Goal: Task Accomplishment & Management: Manage account settings

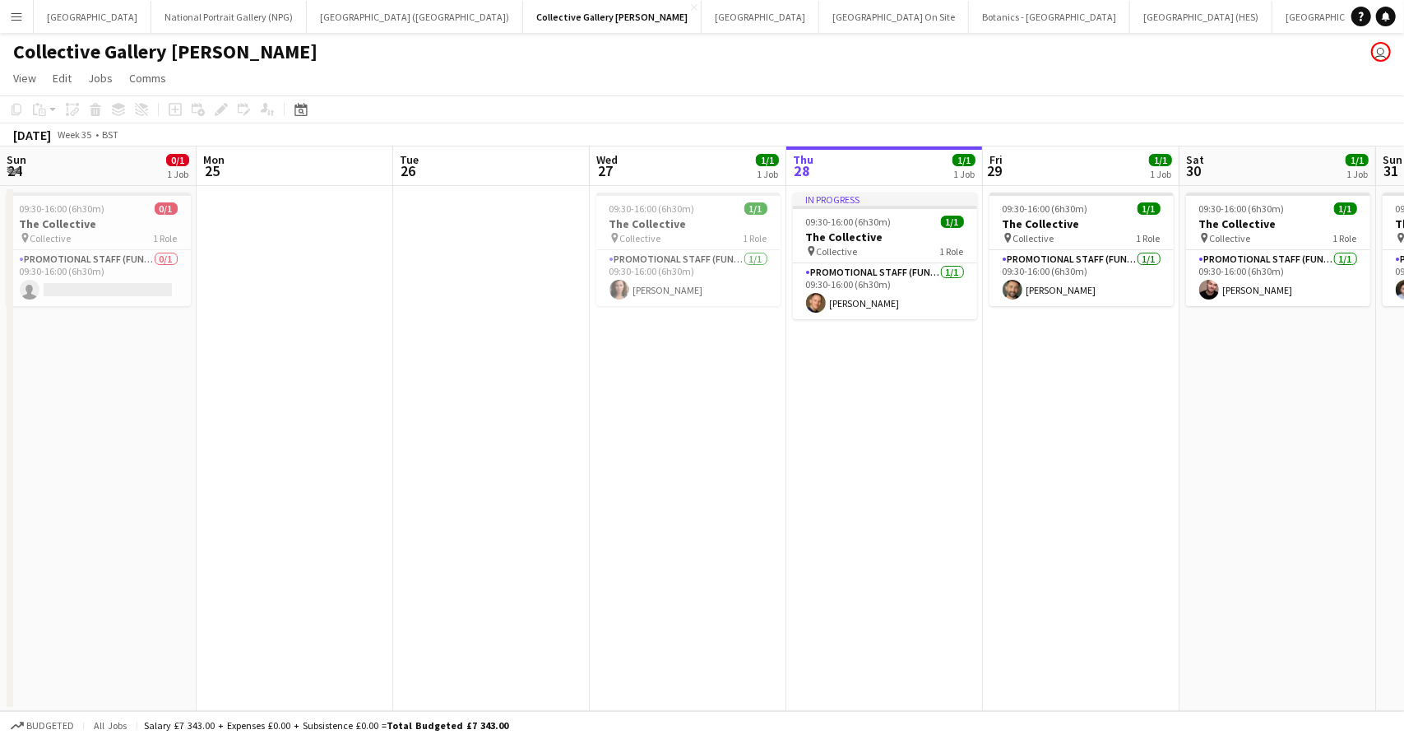
scroll to position [0, 422]
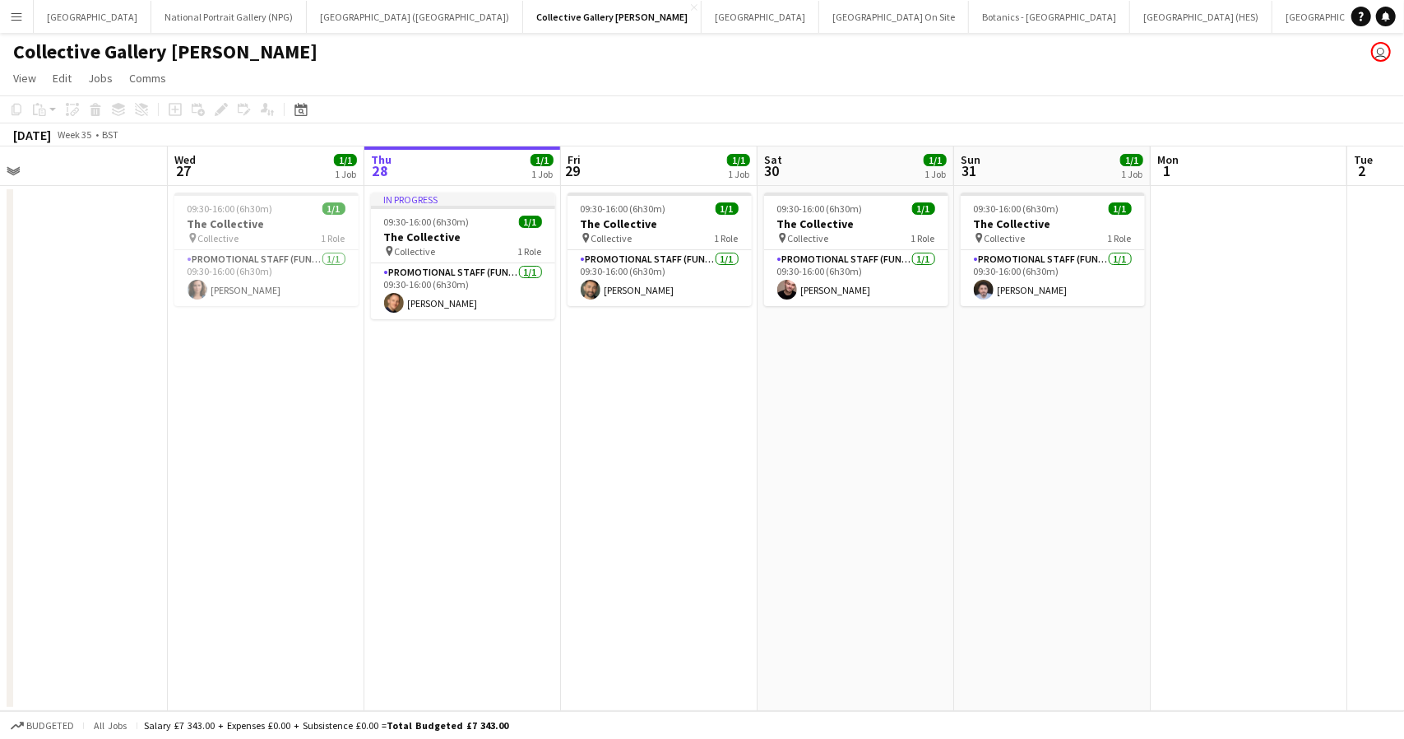
click at [26, 21] on button "Menu" at bounding box center [16, 16] width 33 height 33
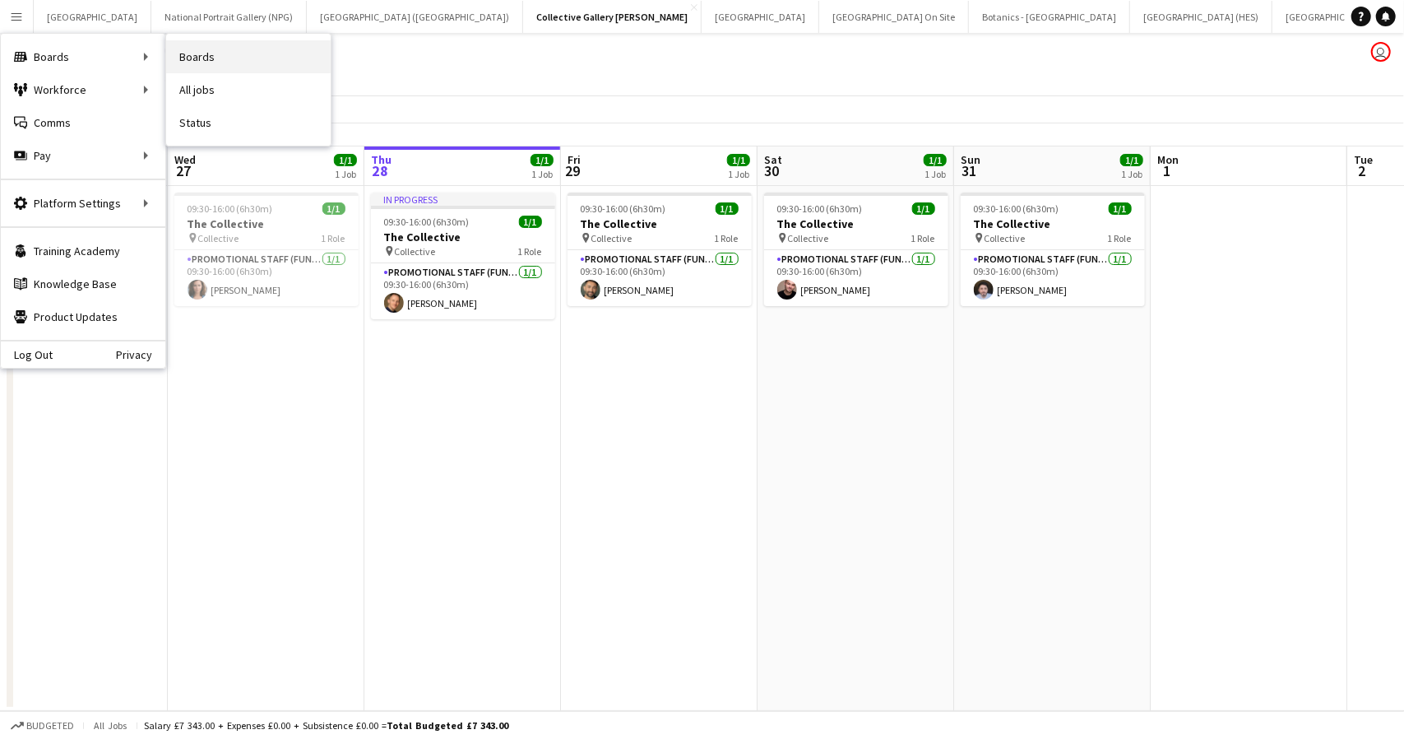
click at [182, 57] on link "Boards" at bounding box center [248, 56] width 165 height 33
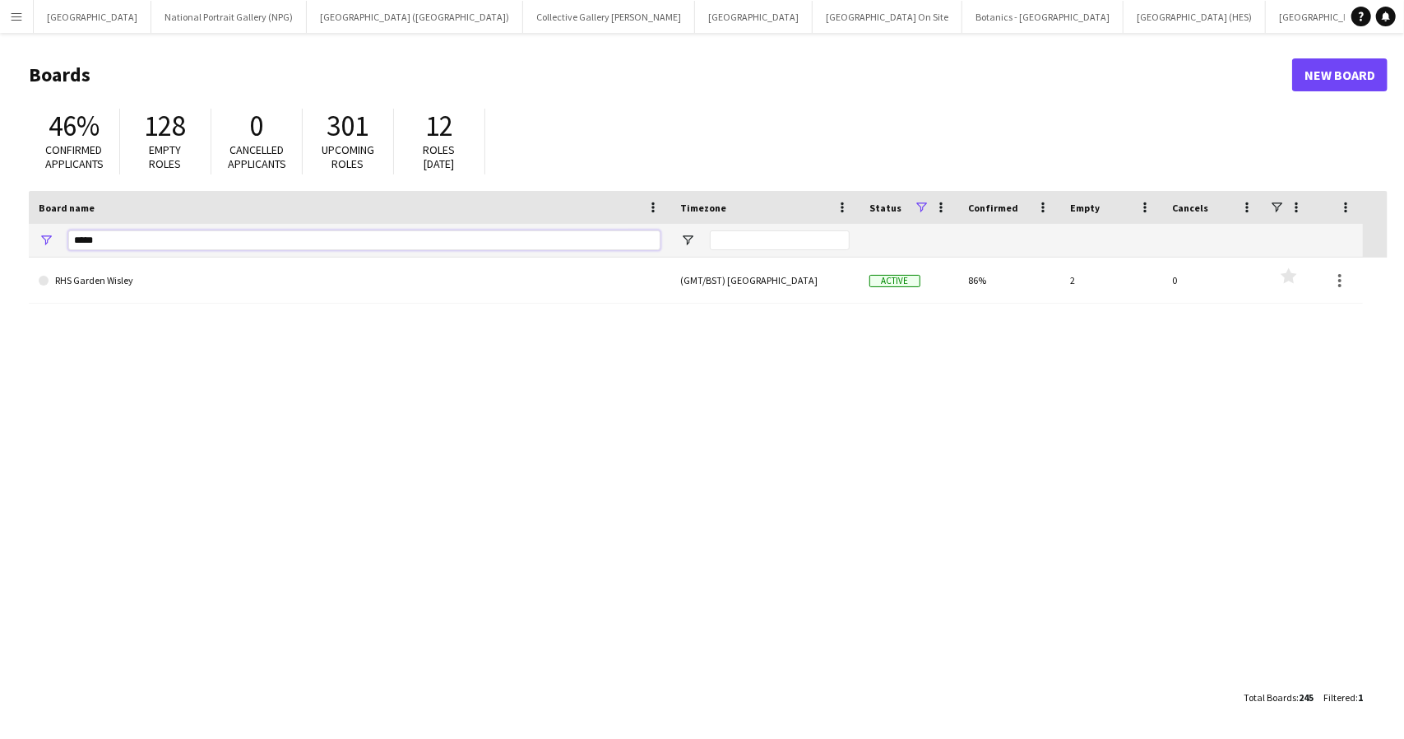
click at [104, 240] on input "*****" at bounding box center [364, 240] width 592 height 20
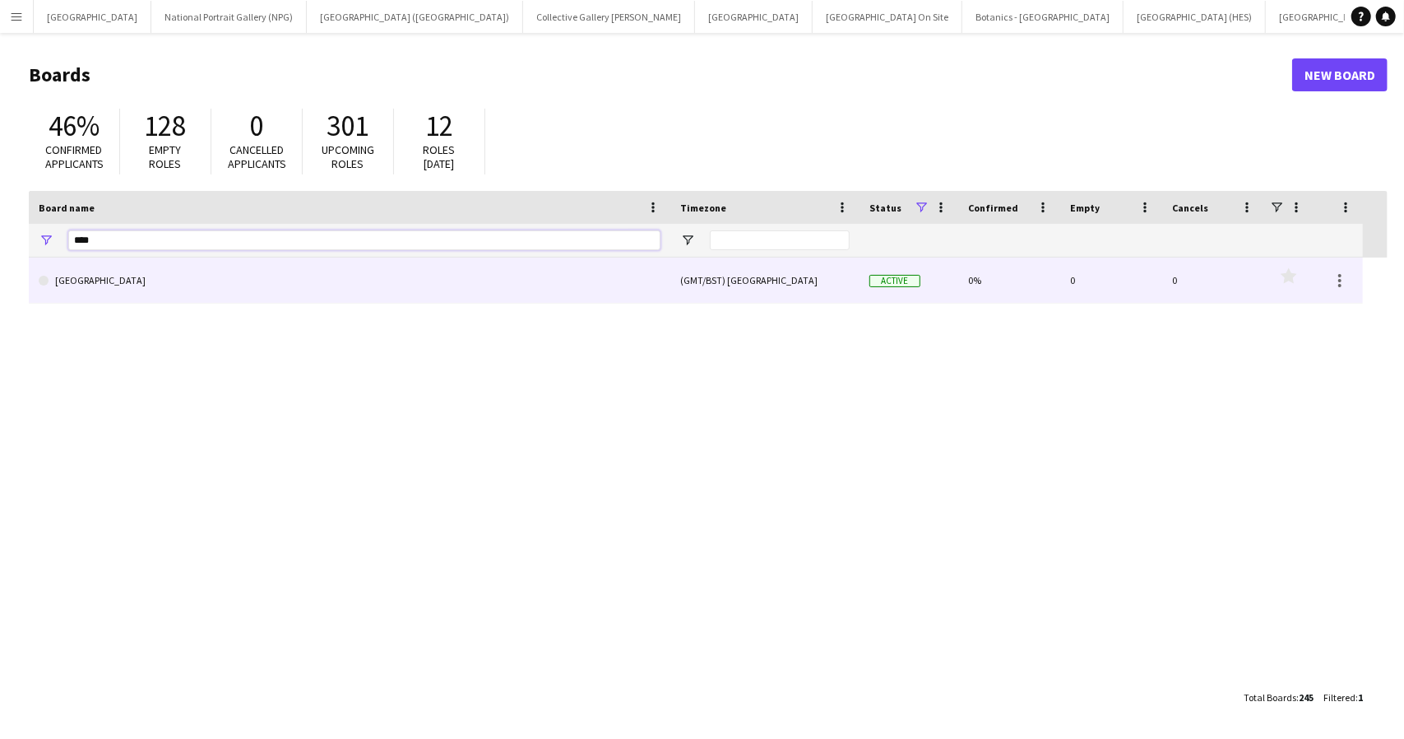
type input "****"
click at [187, 284] on link "[GEOGRAPHIC_DATA]" at bounding box center [350, 280] width 622 height 46
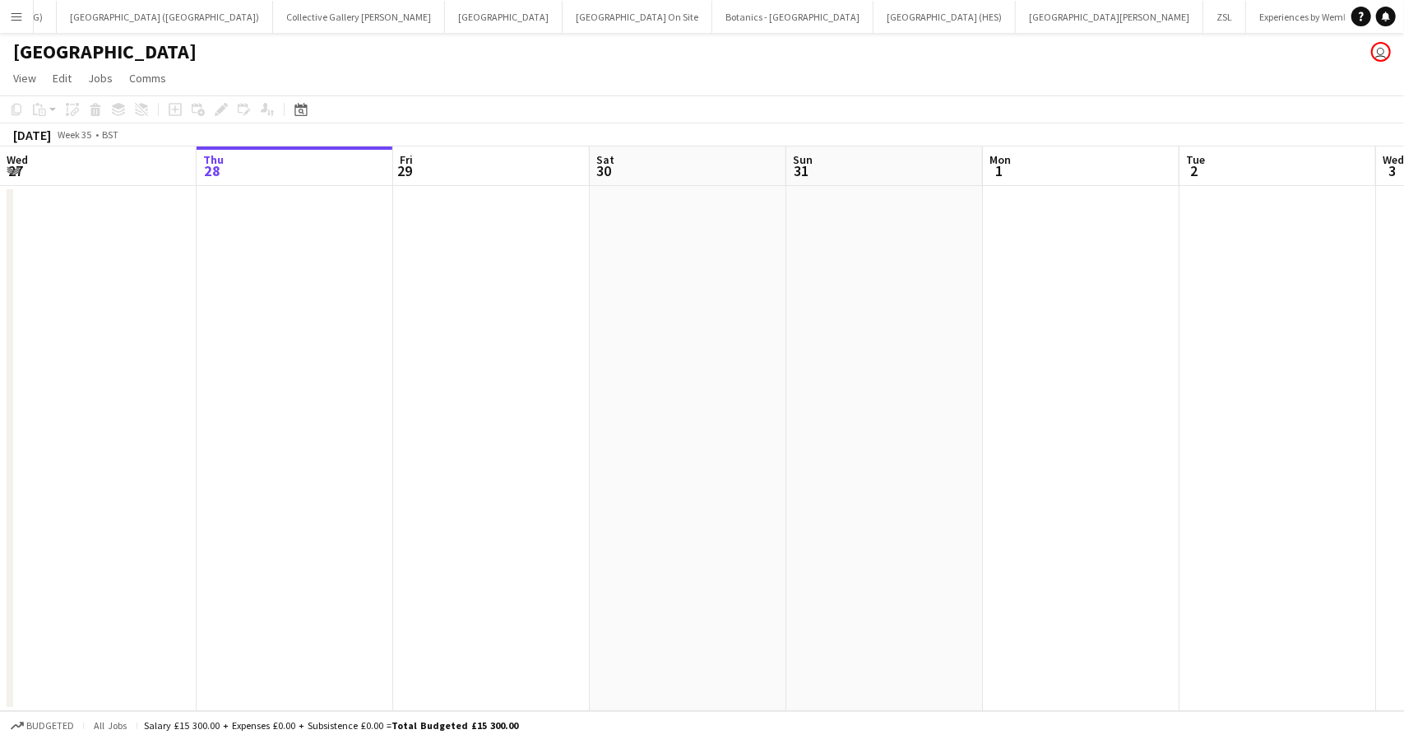
scroll to position [0, 257]
click at [295, 114] on icon at bounding box center [300, 109] width 12 height 13
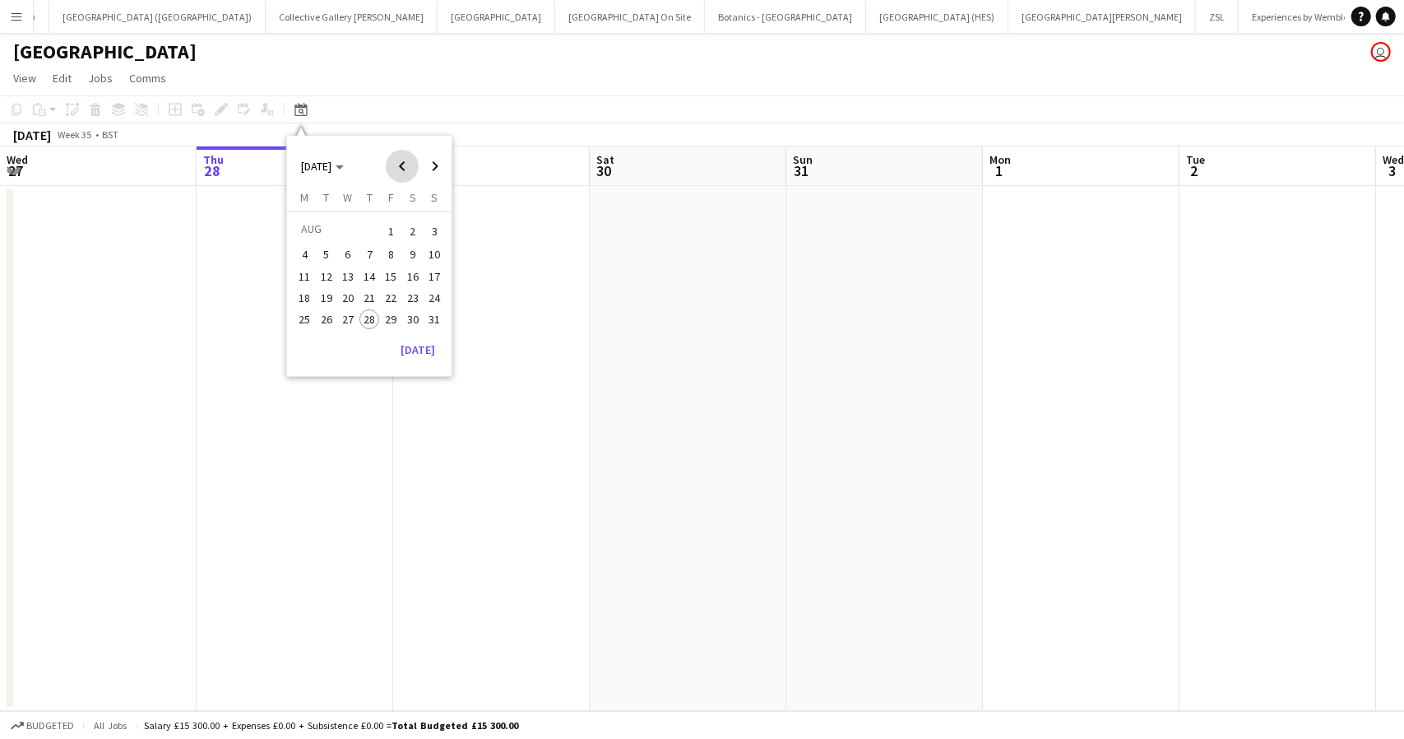
click at [401, 162] on span "Previous month" at bounding box center [402, 166] width 33 height 33
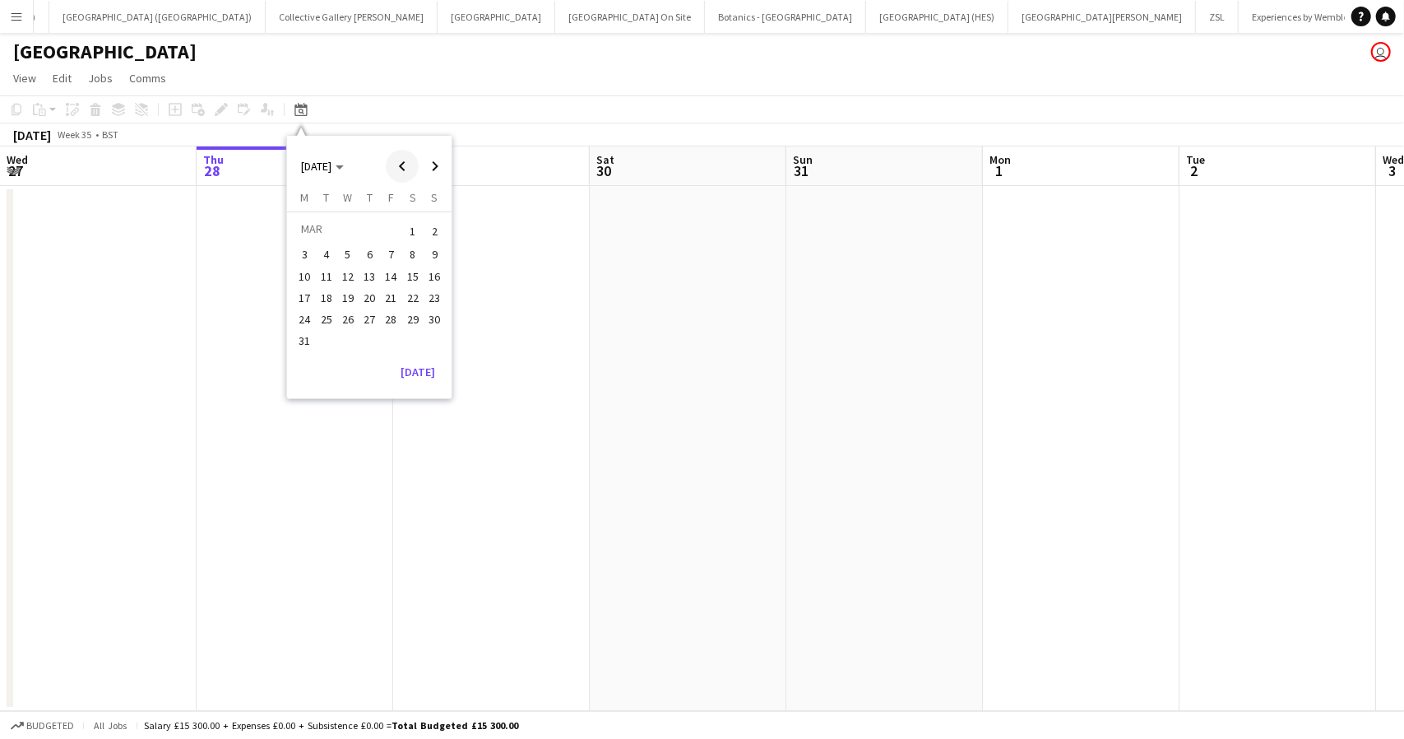
click at [401, 162] on span "Previous month" at bounding box center [402, 166] width 33 height 33
click at [350, 295] on span "18" at bounding box center [348, 298] width 20 height 20
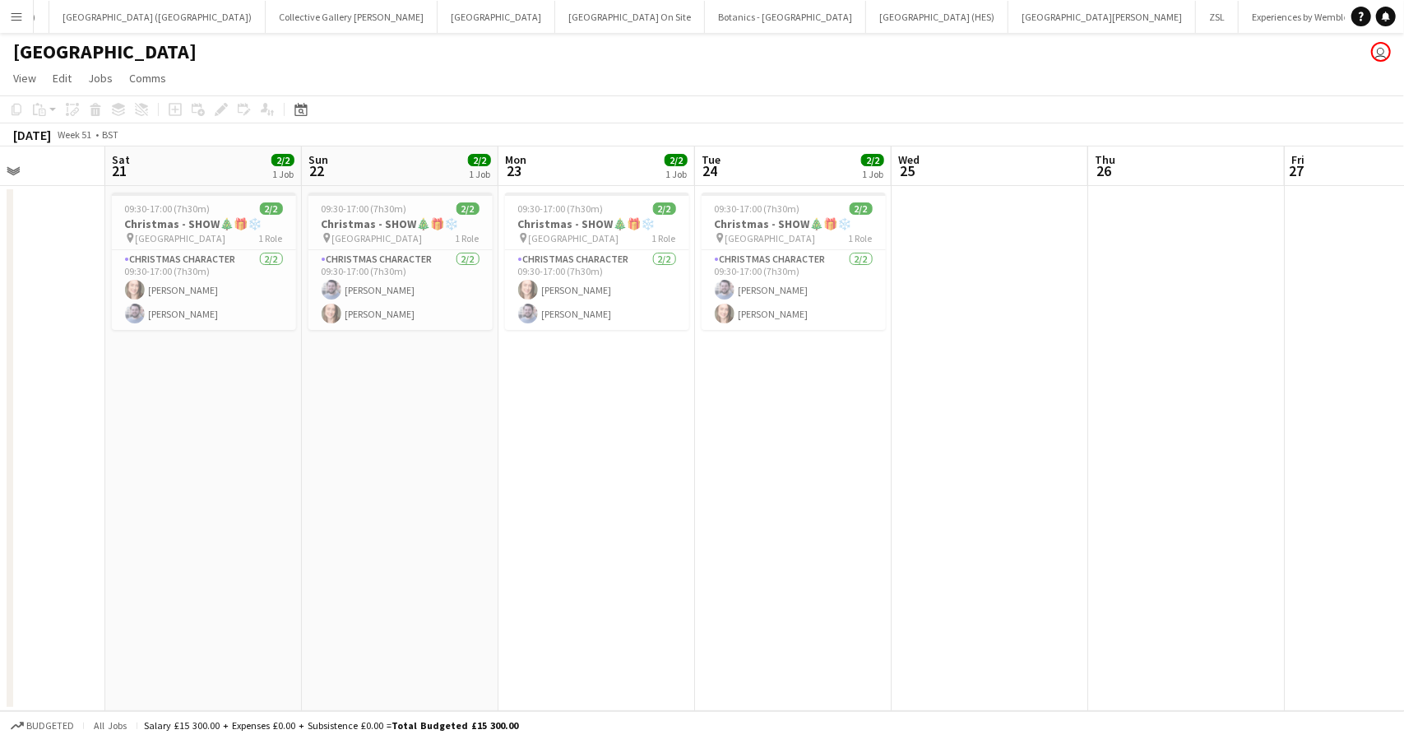
scroll to position [0, 590]
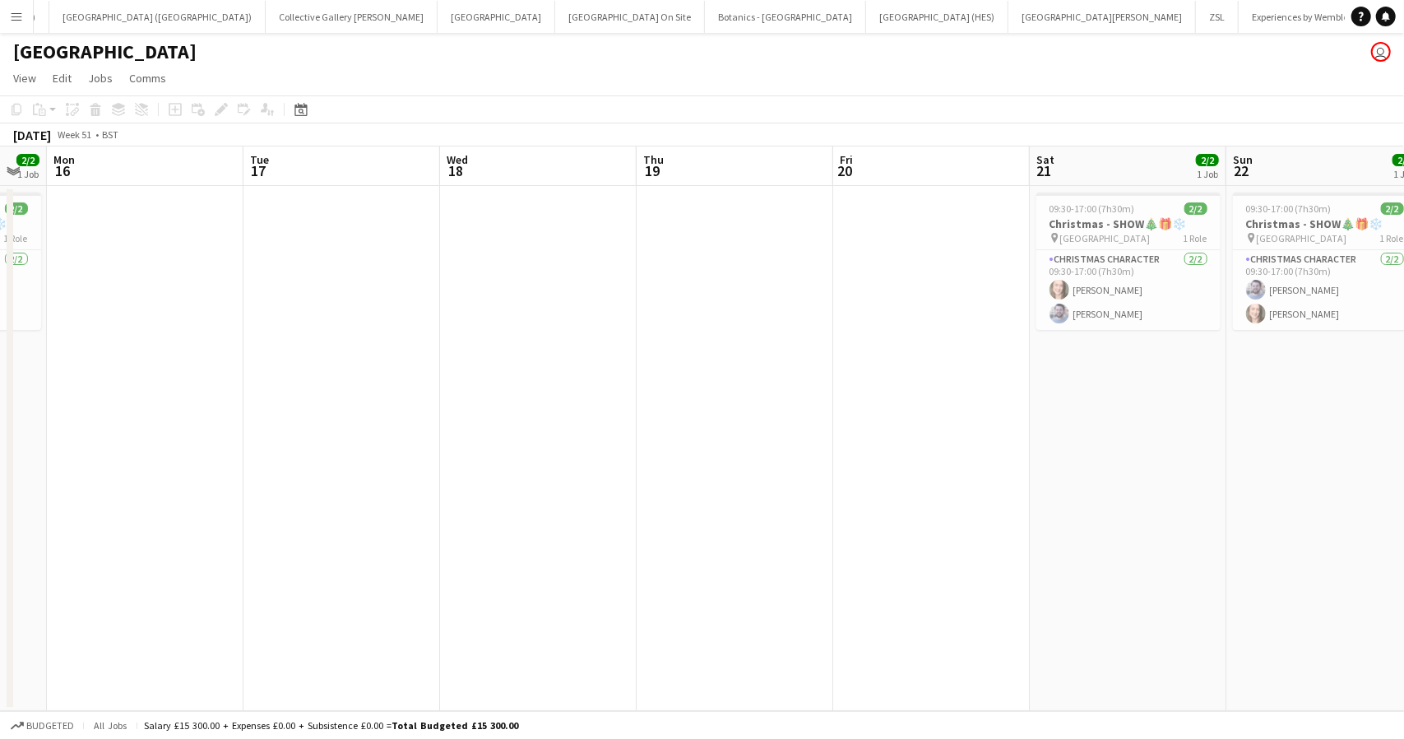
drag, startPoint x: 1036, startPoint y: 396, endPoint x: 1107, endPoint y: 383, distance: 72.0
click at [1111, 387] on app-calendar-viewport "Sat 14 2/2 1 Job Sun 15 2/2 1 Job Mon 16 Tue 17 Wed 18 Thu 19 Fri 20 Sat 21 2/2…" at bounding box center [702, 428] width 1404 height 564
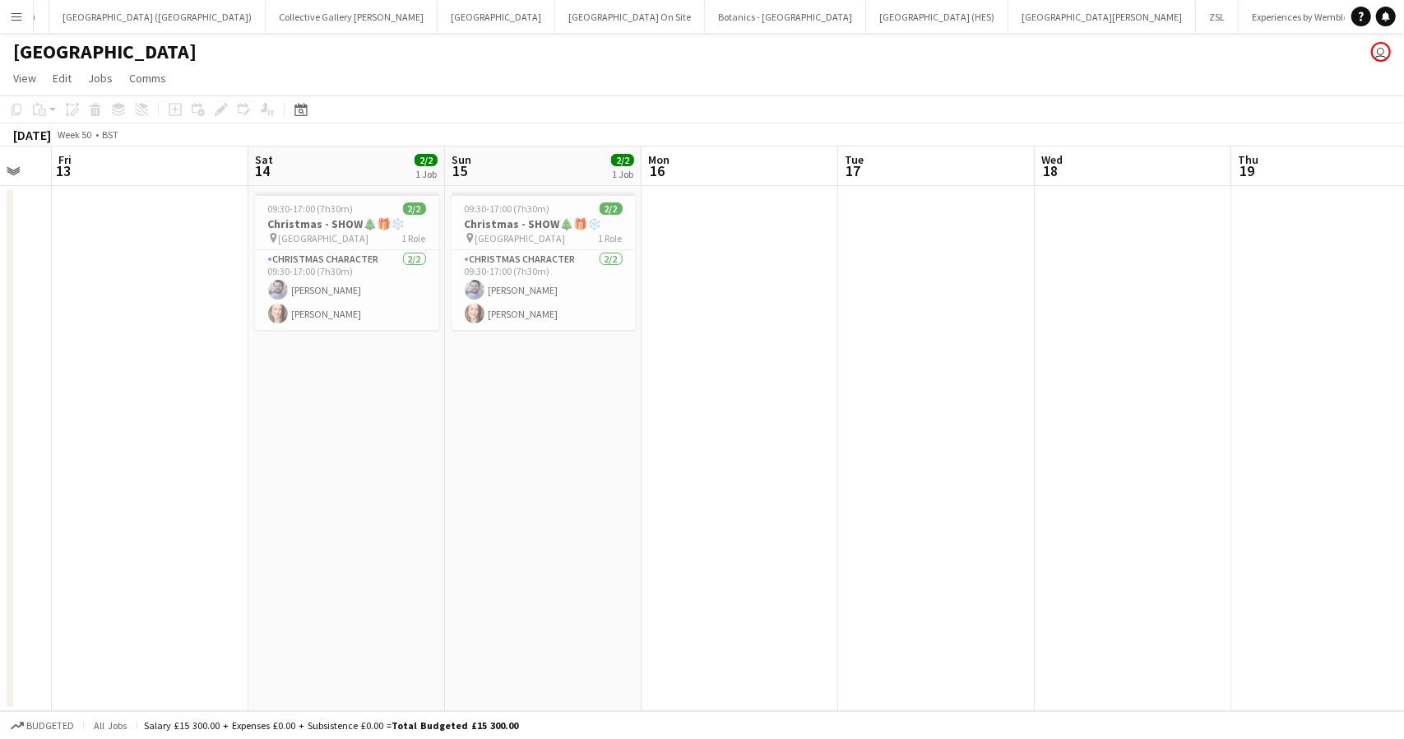
drag, startPoint x: 110, startPoint y: 399, endPoint x: 758, endPoint y: 372, distance: 648.0
click at [758, 372] on app-calendar-viewport "Wed 11 Thu 12 Fri 13 Sat 14 2/2 1 Job Sun 15 2/2 1 Job Mon 16 Tue 17 Wed 18 Thu…" at bounding box center [702, 428] width 1404 height 564
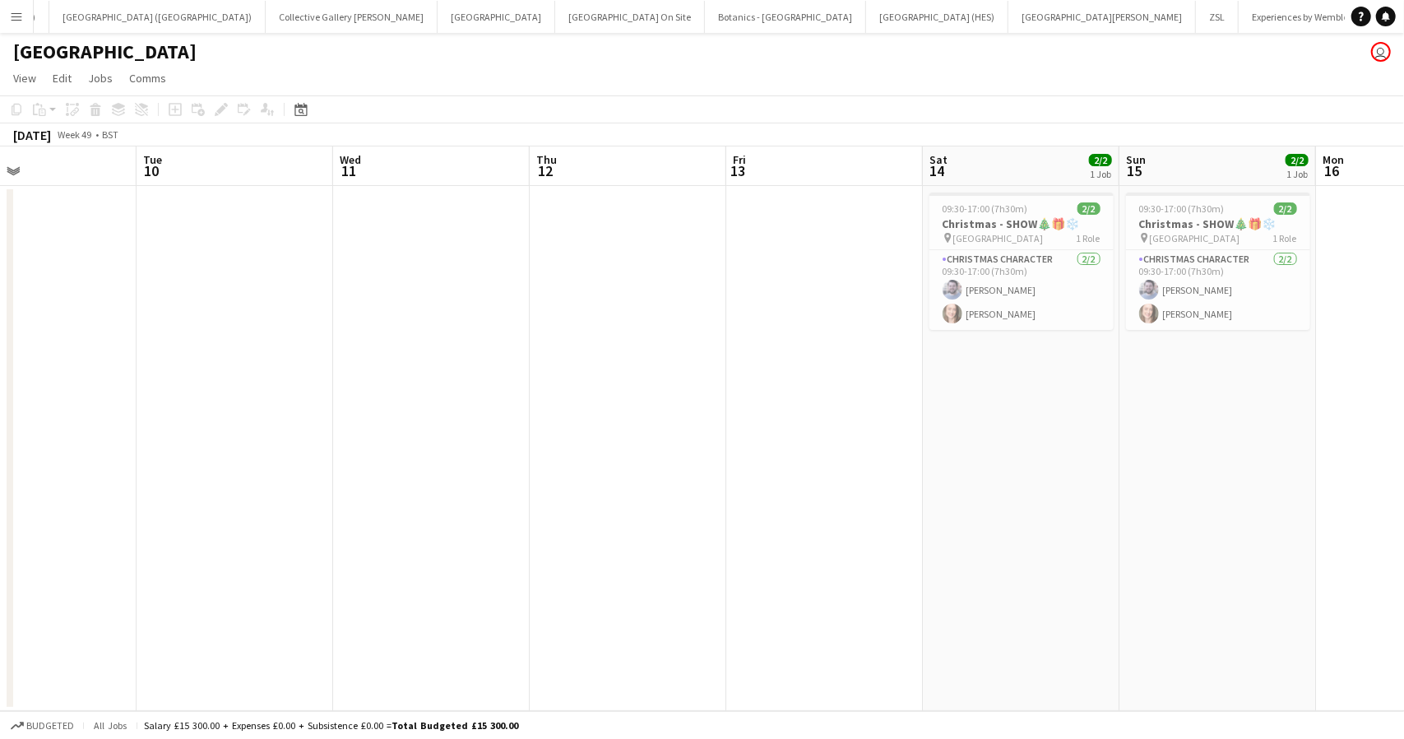
drag, startPoint x: 379, startPoint y: 473, endPoint x: 945, endPoint y: 445, distance: 566.6
click at [945, 445] on app-calendar-viewport "Sat 7 Sun 8 2/2 1 Job Mon 9 Tue 10 Wed 11 Thu 12 Fri 13 Sat 14 2/2 1 Job Sun 15…" at bounding box center [702, 428] width 1404 height 564
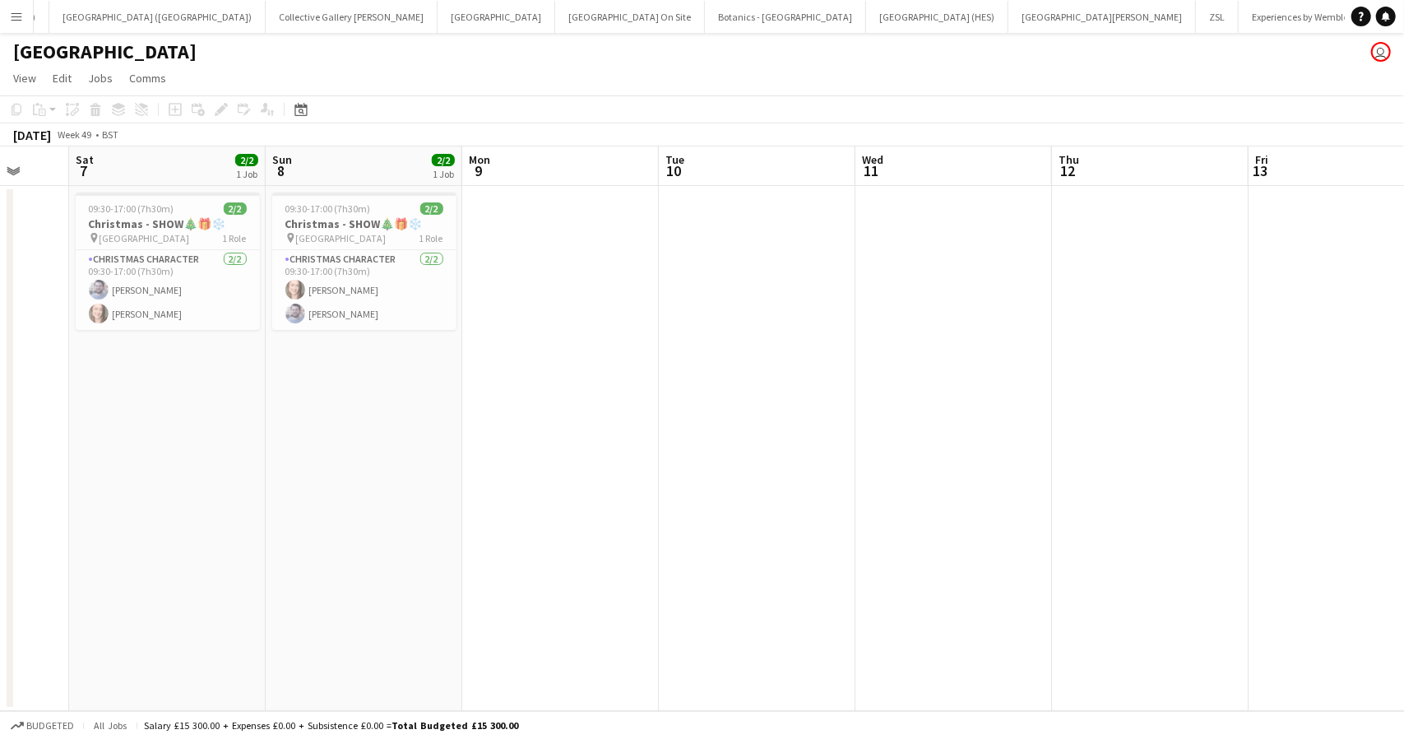
drag, startPoint x: 392, startPoint y: 482, endPoint x: 976, endPoint y: 464, distance: 583.5
click at [976, 464] on app-calendar-viewport "Wed 4 Thu 5 Fri 6 Sat 7 2/2 1 Job Sun 8 2/2 1 Job Mon 9 Tue 10 Wed 11 Thu 12 Fr…" at bounding box center [702, 428] width 1404 height 564
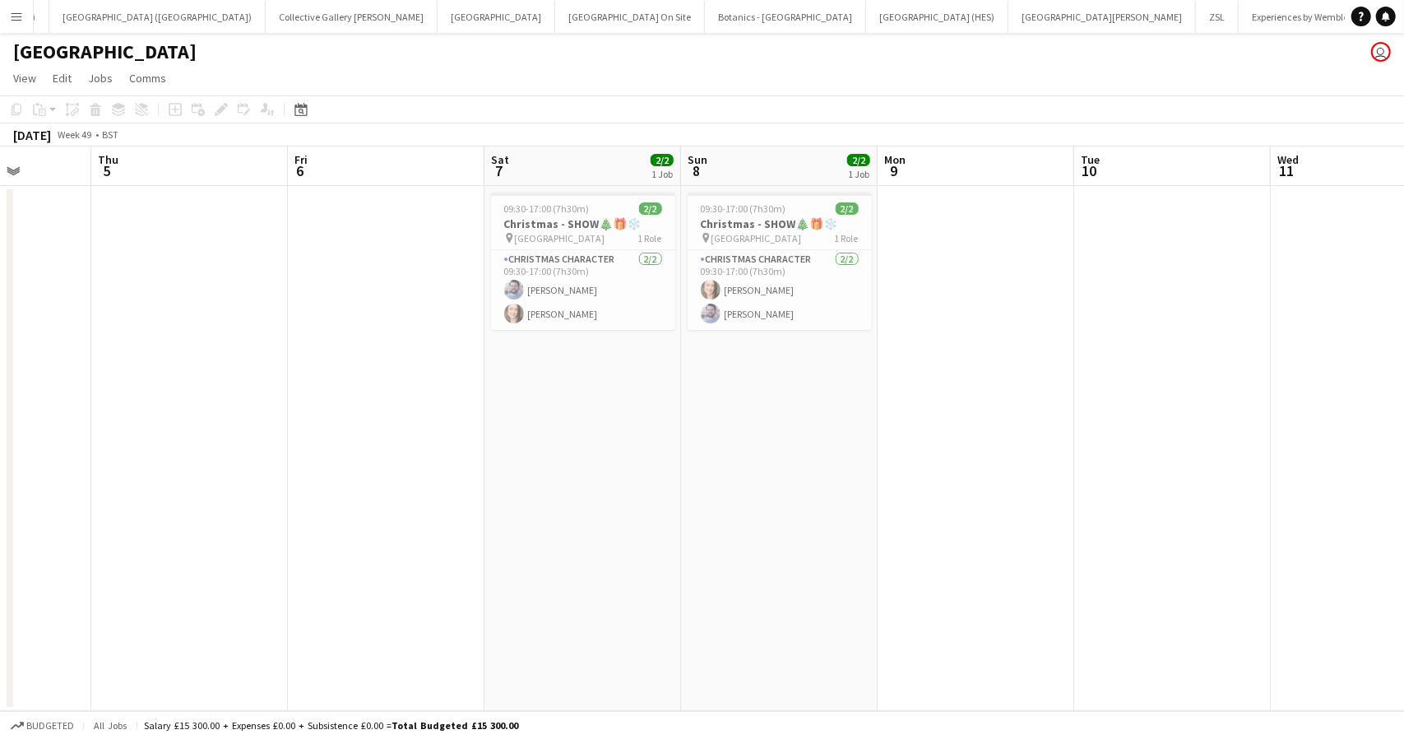
drag, startPoint x: 558, startPoint y: 504, endPoint x: 961, endPoint y: 504, distance: 403.1
click at [967, 504] on app-calendar-viewport "Mon 2 Tue 3 Wed 4 Thu 5 Fri 6 Sat 7 2/2 1 Job Sun 8 2/2 1 Job Mon 9 Tue 10 Wed …" at bounding box center [702, 428] width 1404 height 564
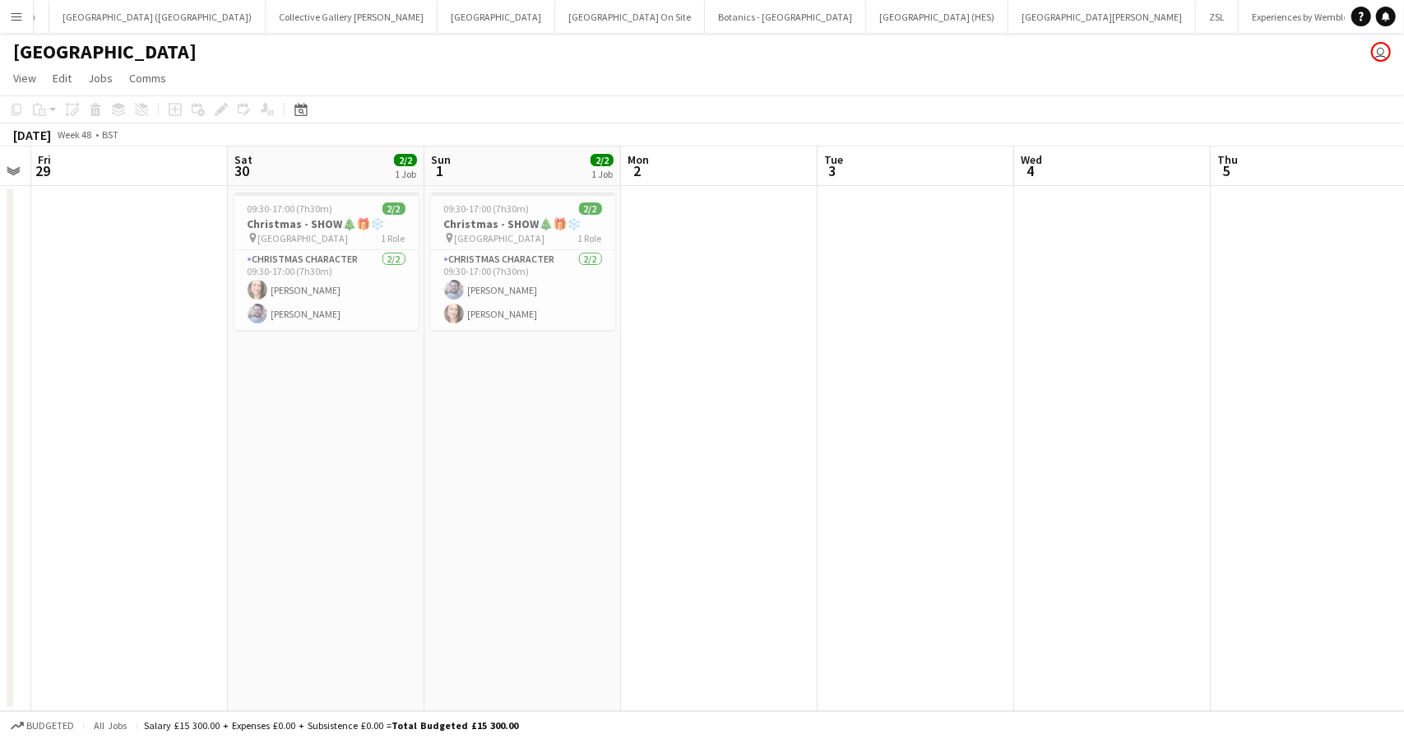
scroll to position [0, 457]
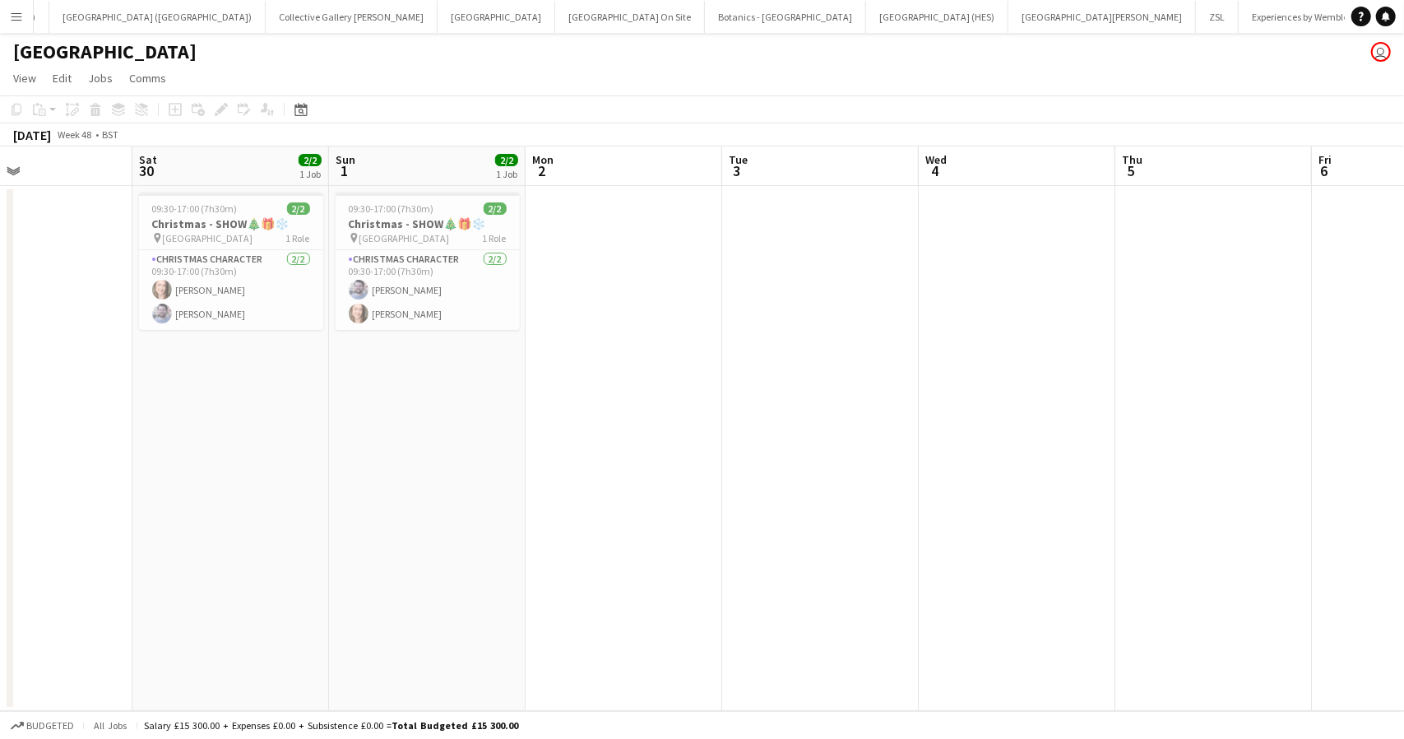
drag, startPoint x: 245, startPoint y: 522, endPoint x: 849, endPoint y: 492, distance: 604.6
click at [849, 492] on app-calendar-viewport "Wed 27 Thu 28 Fri 29 Sat 30 2/2 1 Job Sun 1 2/2 1 Job Mon 2 Tue 3 Wed 4 Thu 5 F…" at bounding box center [702, 428] width 1404 height 564
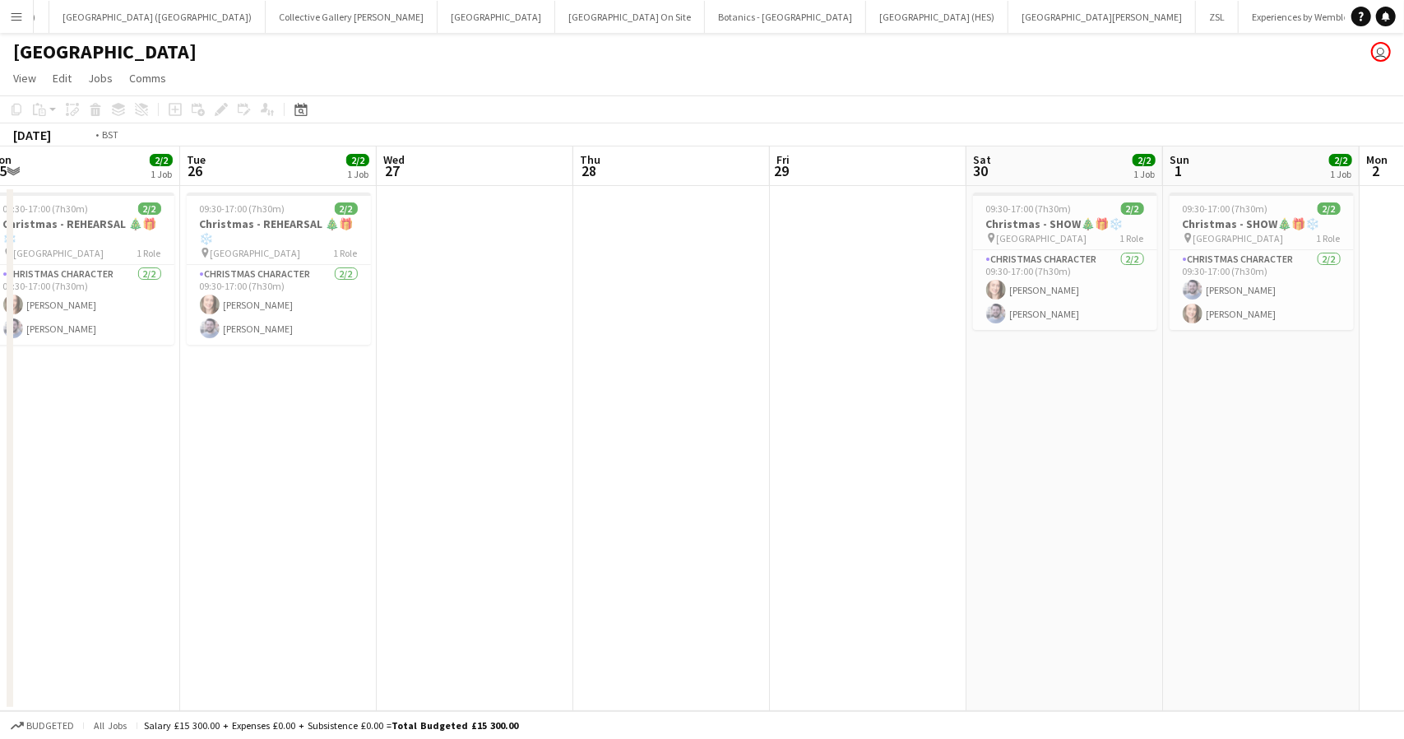
scroll to position [0, 391]
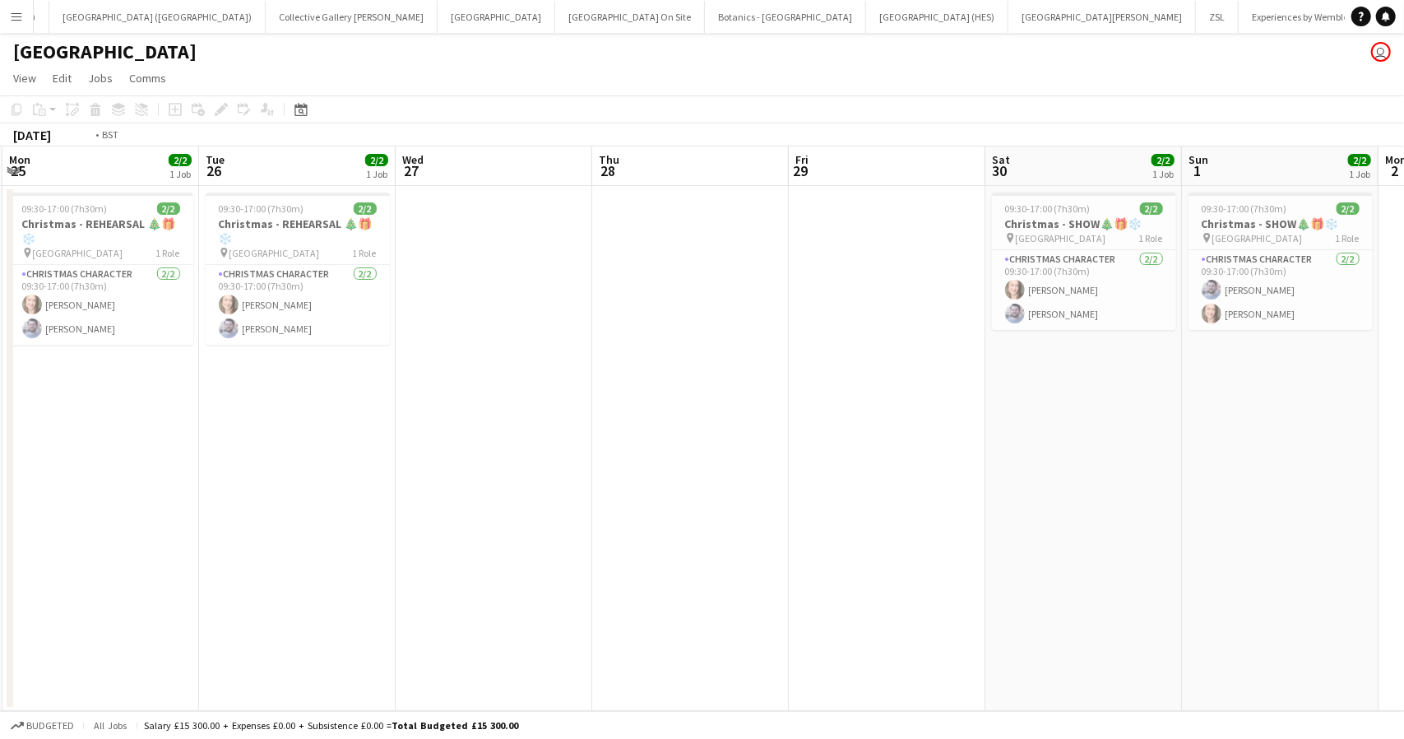
drag, startPoint x: 308, startPoint y: 493, endPoint x: 1111, endPoint y: 479, distance: 803.0
click at [1111, 479] on app-calendar-viewport "Sat 23 Sun 24 Mon 25 2/2 1 Job Tue 26 2/2 1 Job Wed 27 Thu 28 Fri 29 Sat 30 2/2…" at bounding box center [702, 428] width 1404 height 564
click at [294, 291] on app-card-role "Christmas Character 2/2 09:30-17:00 (7h30m) Rachael Caulton Ross Harris" at bounding box center [298, 305] width 184 height 80
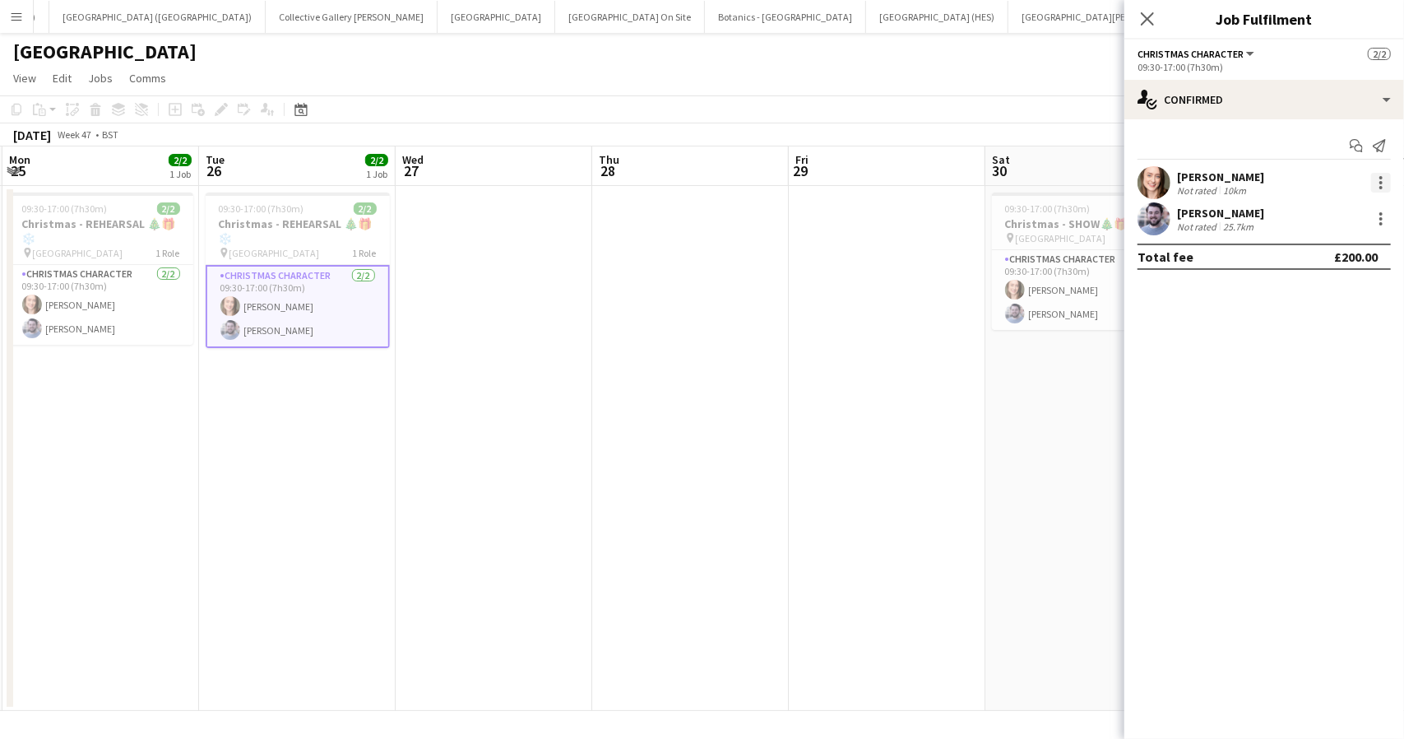
click at [1383, 176] on div at bounding box center [1381, 183] width 20 height 20
click at [735, 63] on div at bounding box center [702, 369] width 1404 height 739
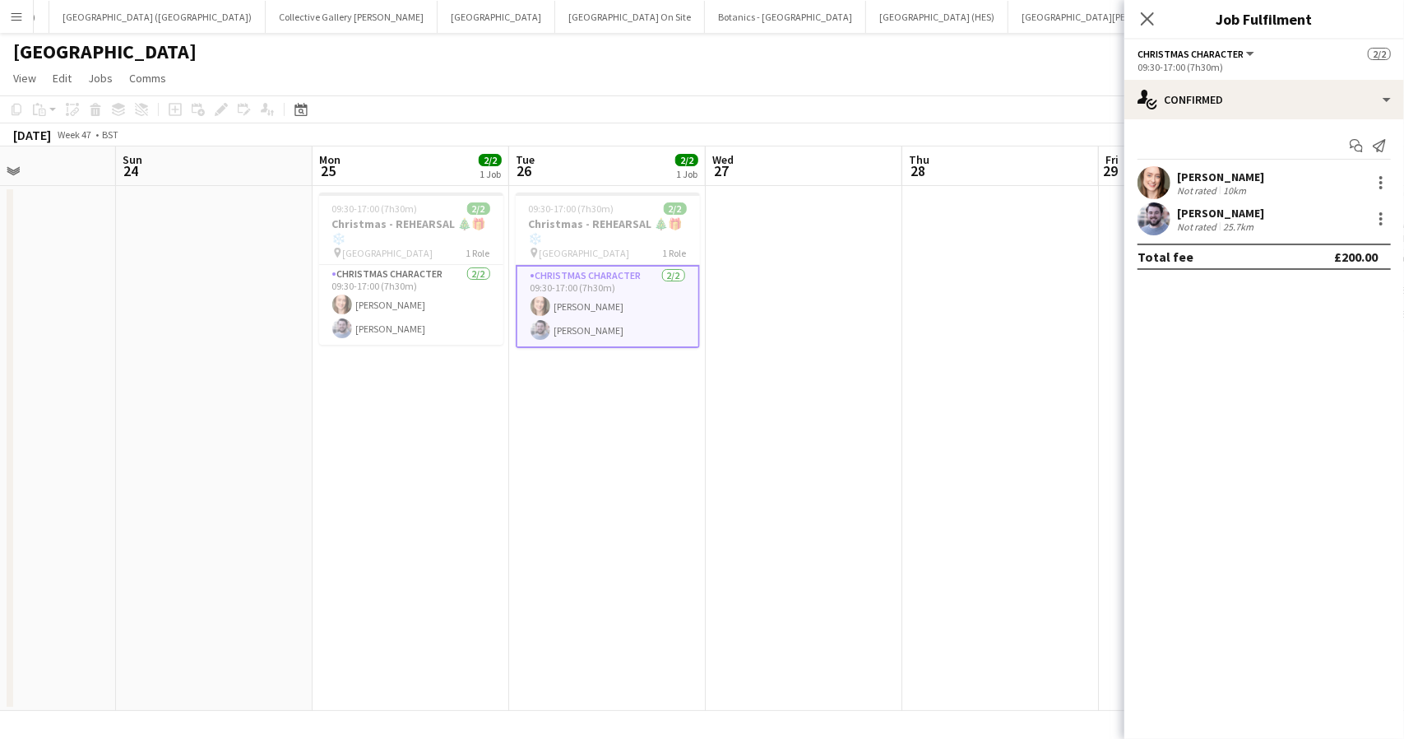
drag, startPoint x: 553, startPoint y: 547, endPoint x: 1005, endPoint y: 531, distance: 452.7
click at [1005, 531] on app-calendar-viewport "Thu 21 Fri 22 Sat 23 Sun 24 Mon 25 2/2 1 Job Tue 26 2/2 1 Job Wed 27 Thu 28 Fri…" at bounding box center [702, 428] width 1404 height 564
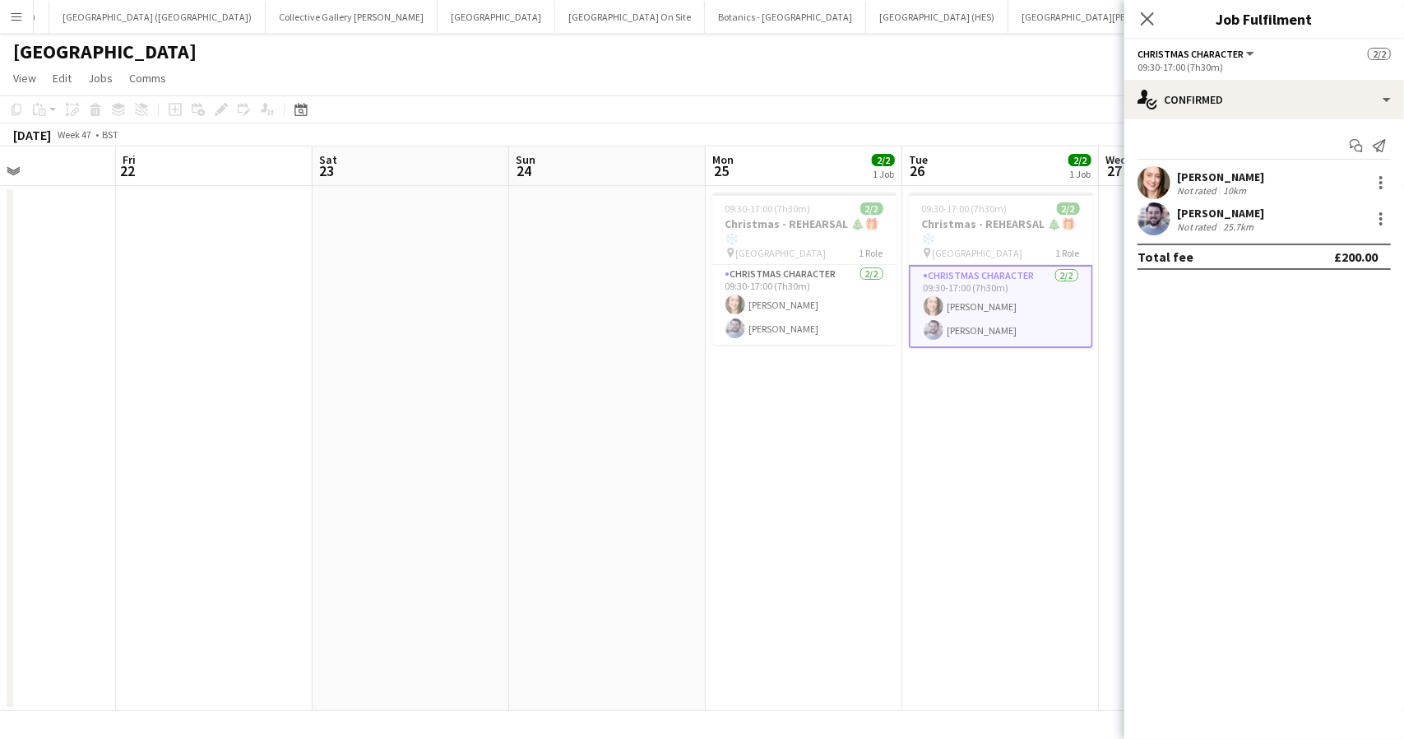
scroll to position [0, 457]
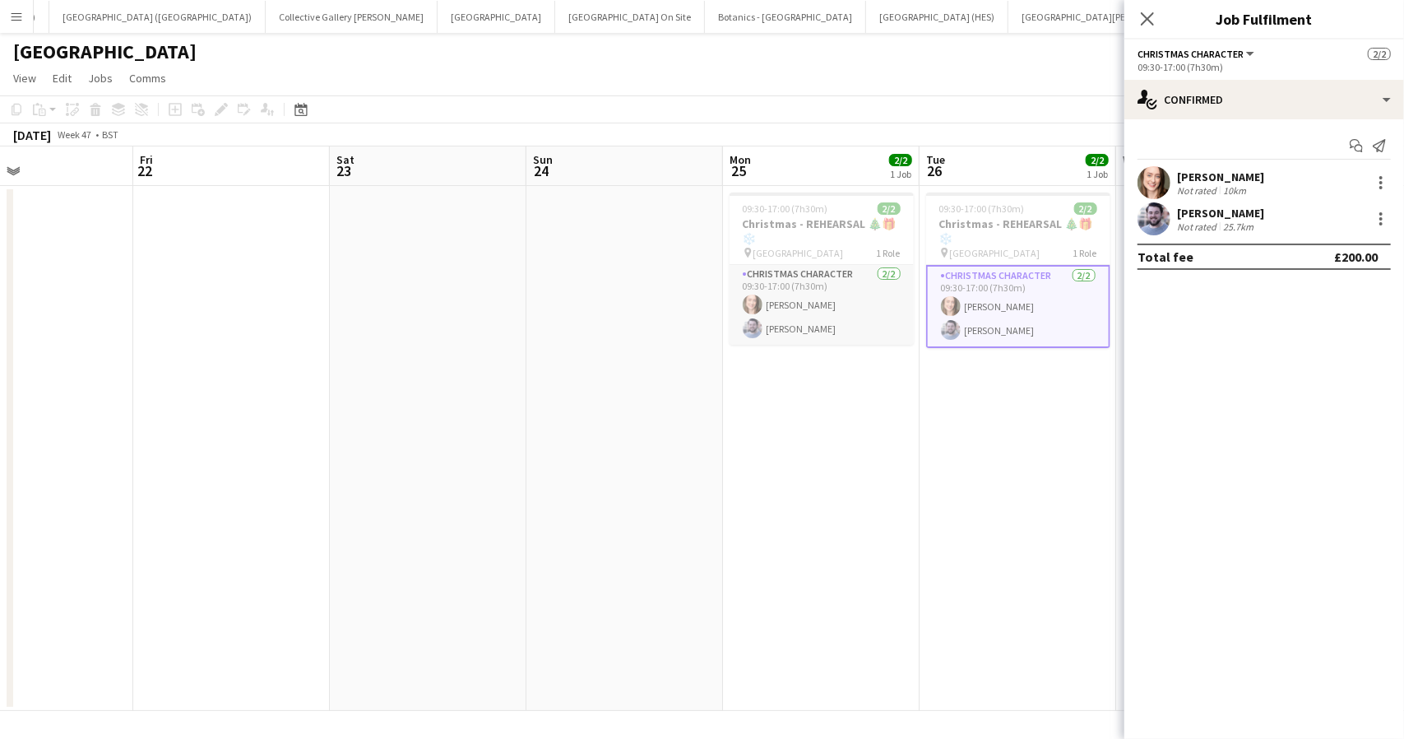
click at [828, 312] on app-card-role "Christmas Character 2/2 09:30-17:00 (7h30m) Rachael Caulton Ross Harris" at bounding box center [822, 305] width 184 height 80
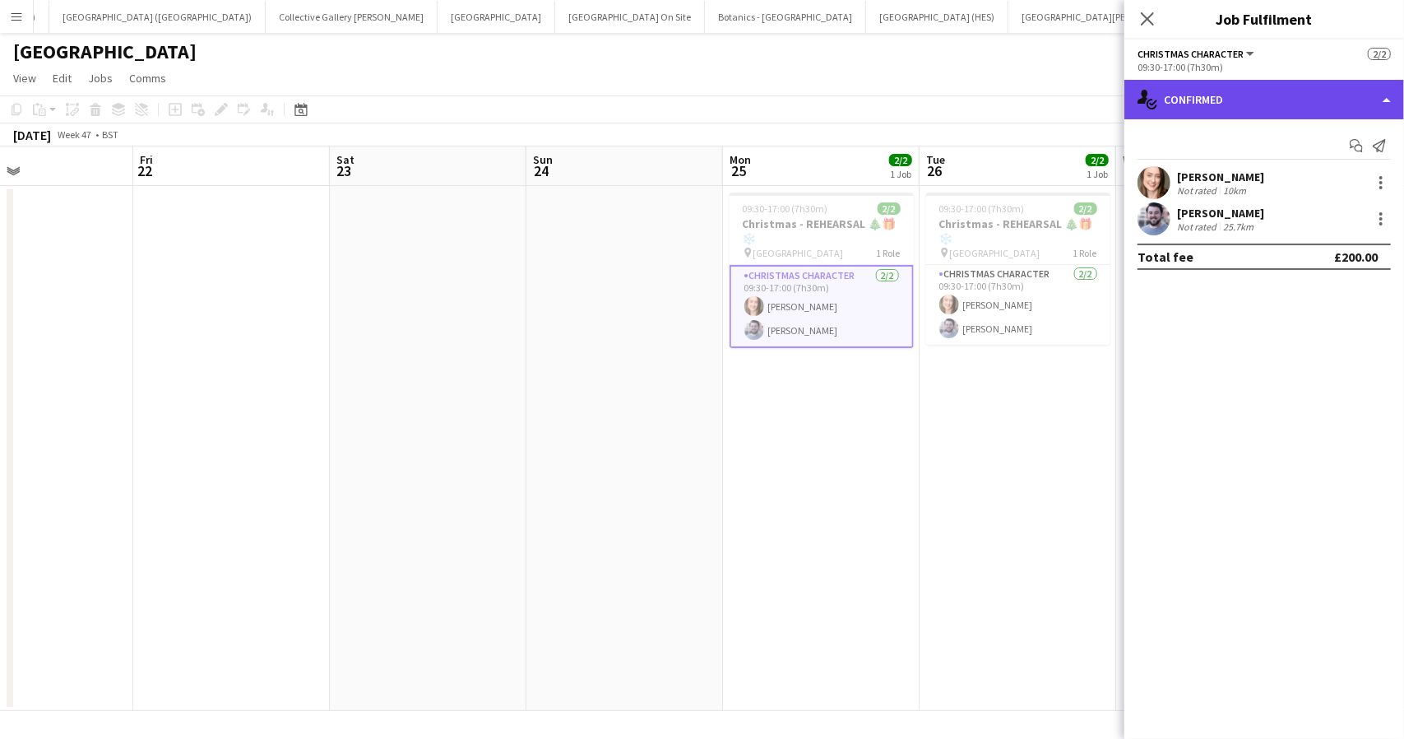
click at [1346, 104] on div "single-neutral-actions-check-2 Confirmed" at bounding box center [1264, 99] width 280 height 39
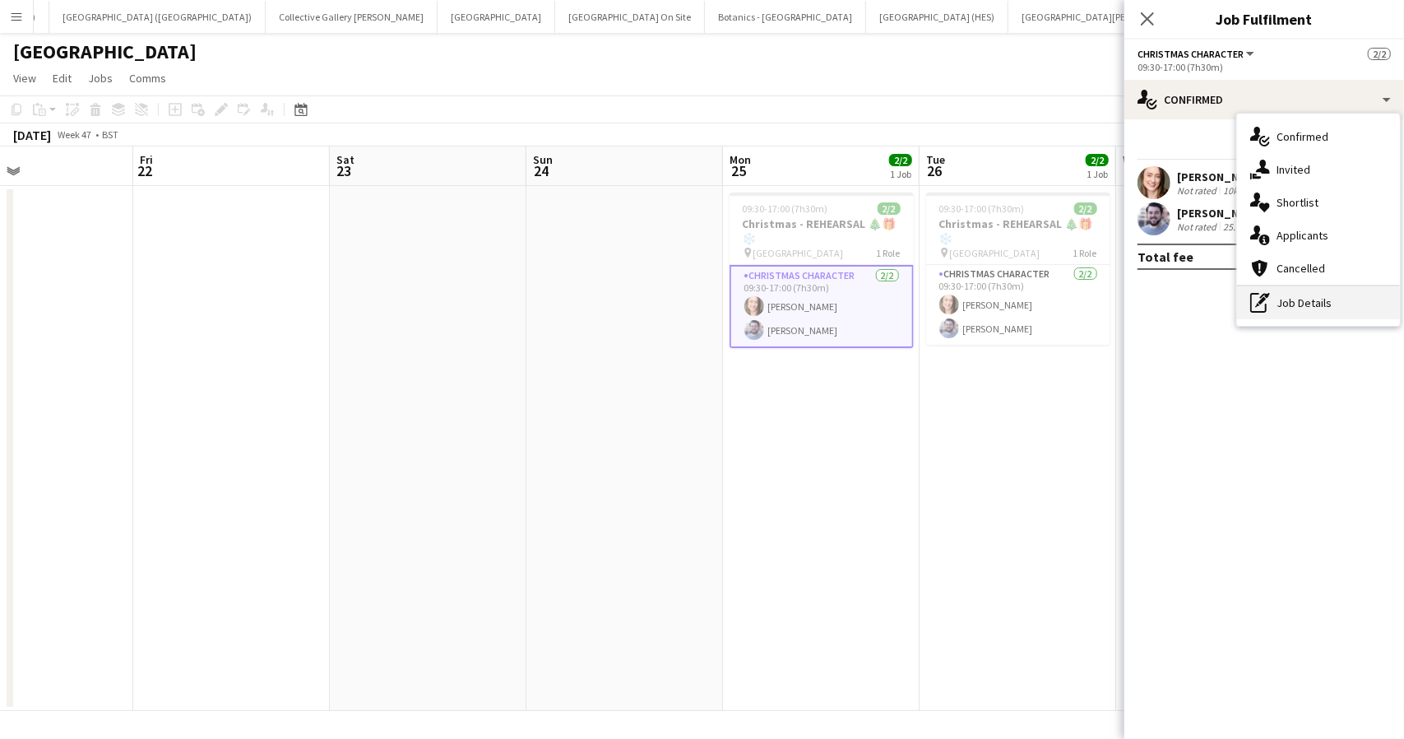
click at [1296, 318] on div "pen-write Job Details" at bounding box center [1318, 302] width 163 height 33
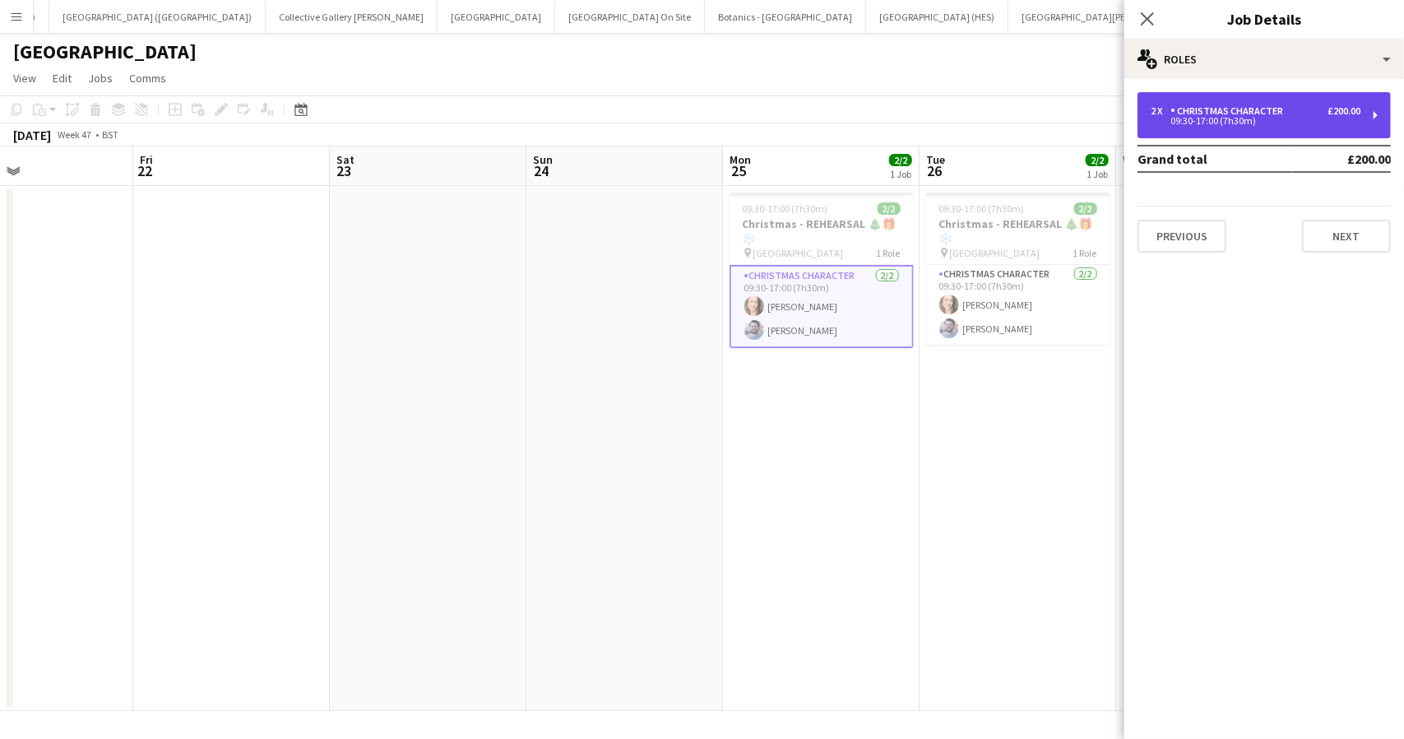
click at [1201, 110] on div "Christmas Character" at bounding box center [1230, 111] width 119 height 12
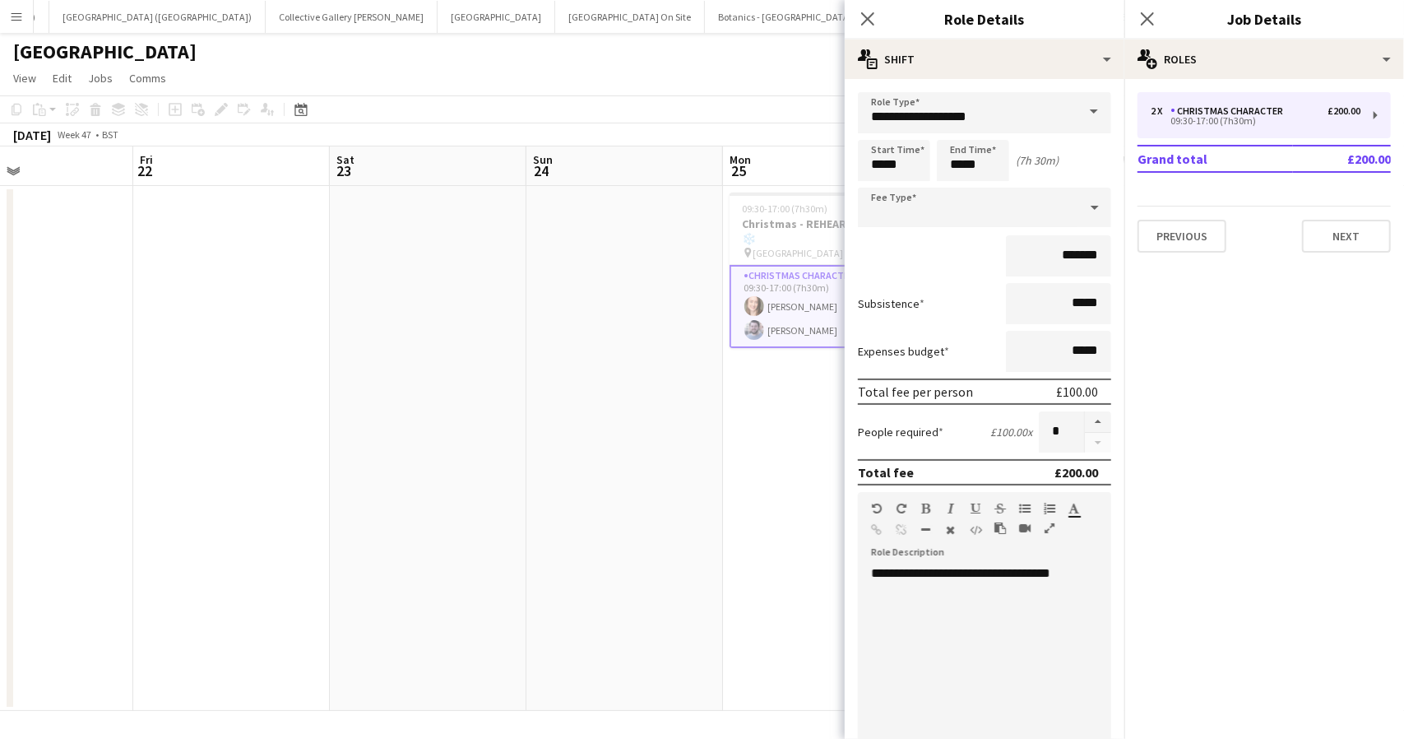
click at [751, 62] on div "Manor Farm Park Woodlands user" at bounding box center [702, 48] width 1404 height 31
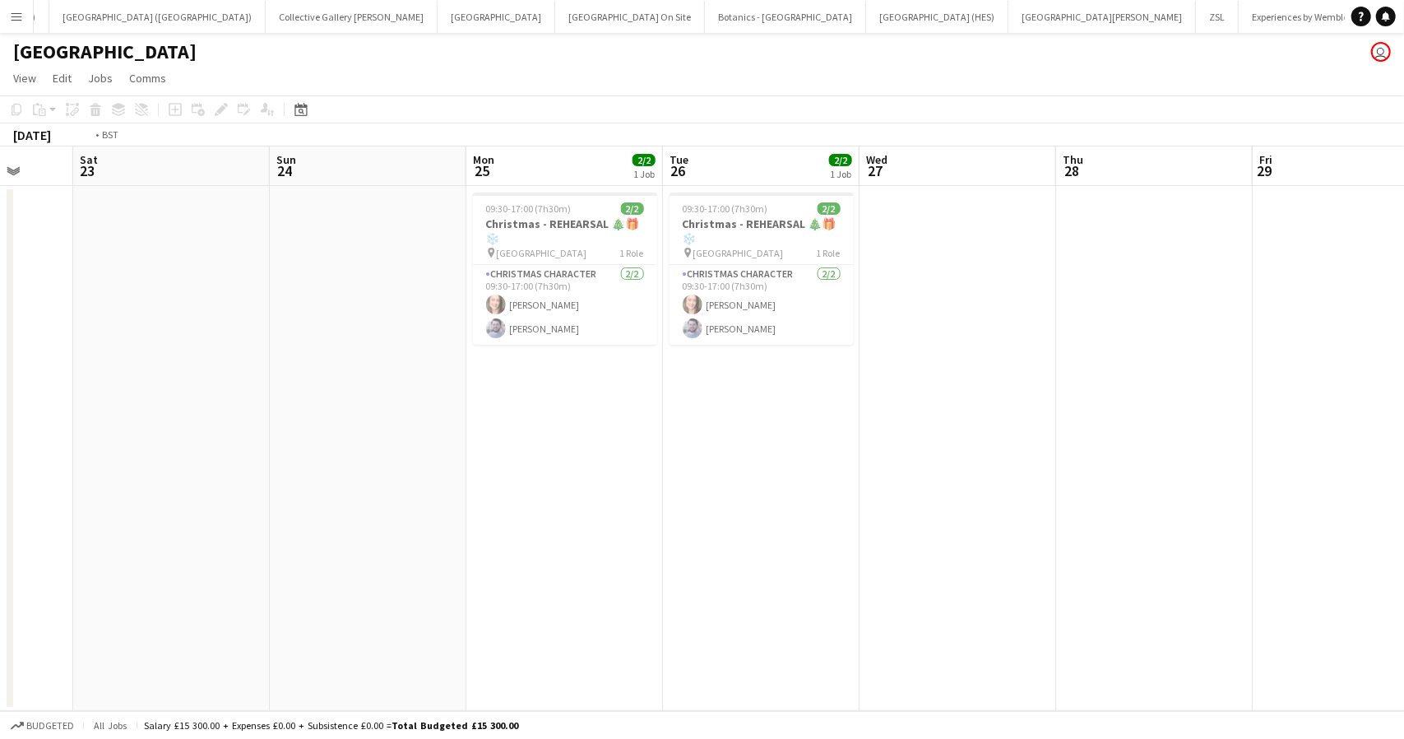
drag, startPoint x: 1236, startPoint y: 489, endPoint x: 428, endPoint y: 480, distance: 808.7
click at [429, 480] on app-calendar-viewport "Tue 19 Wed 20 Thu 21 Fri 22 Sat 23 Sun 24 Mon 25 2/2 1 Job Tue 26 2/2 1 Job Wed…" at bounding box center [702, 428] width 1404 height 564
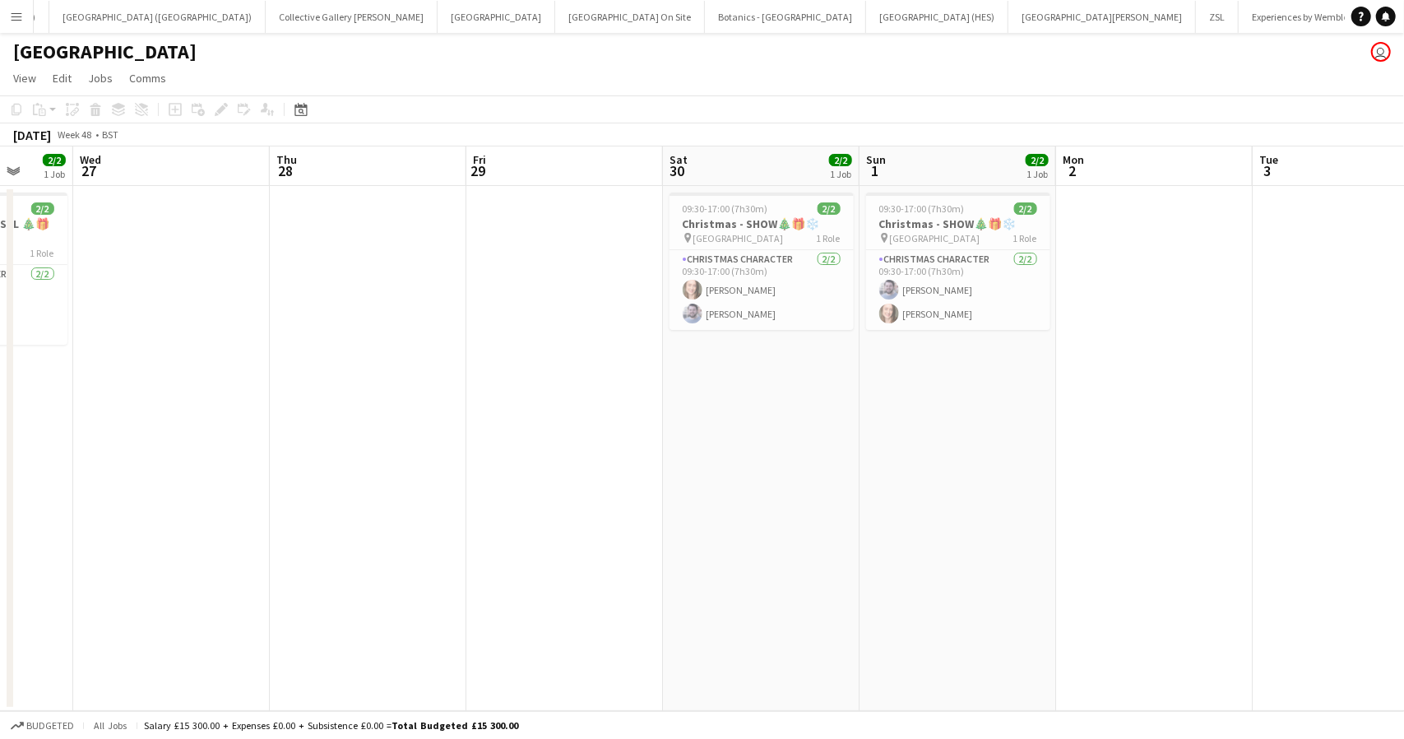
scroll to position [0, 478]
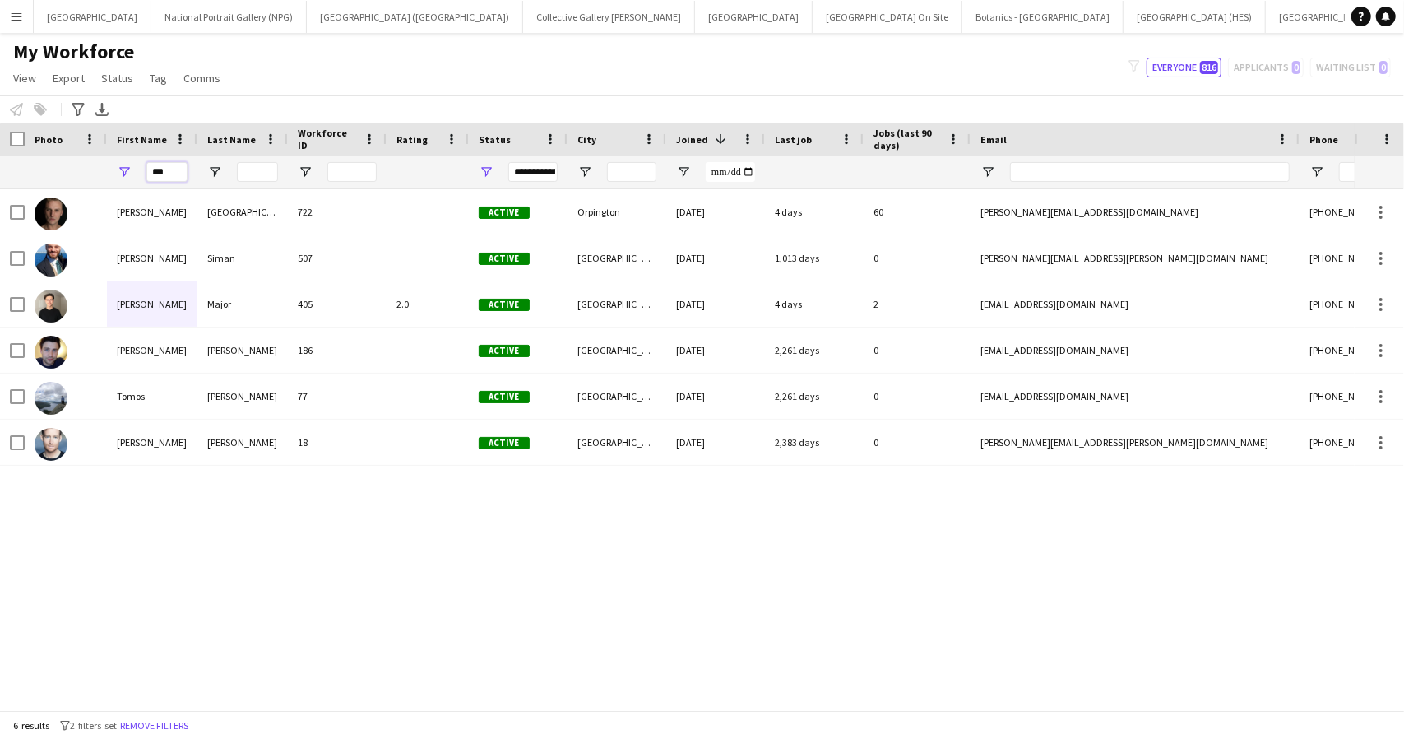
click at [158, 174] on input "***" at bounding box center [166, 172] width 41 height 20
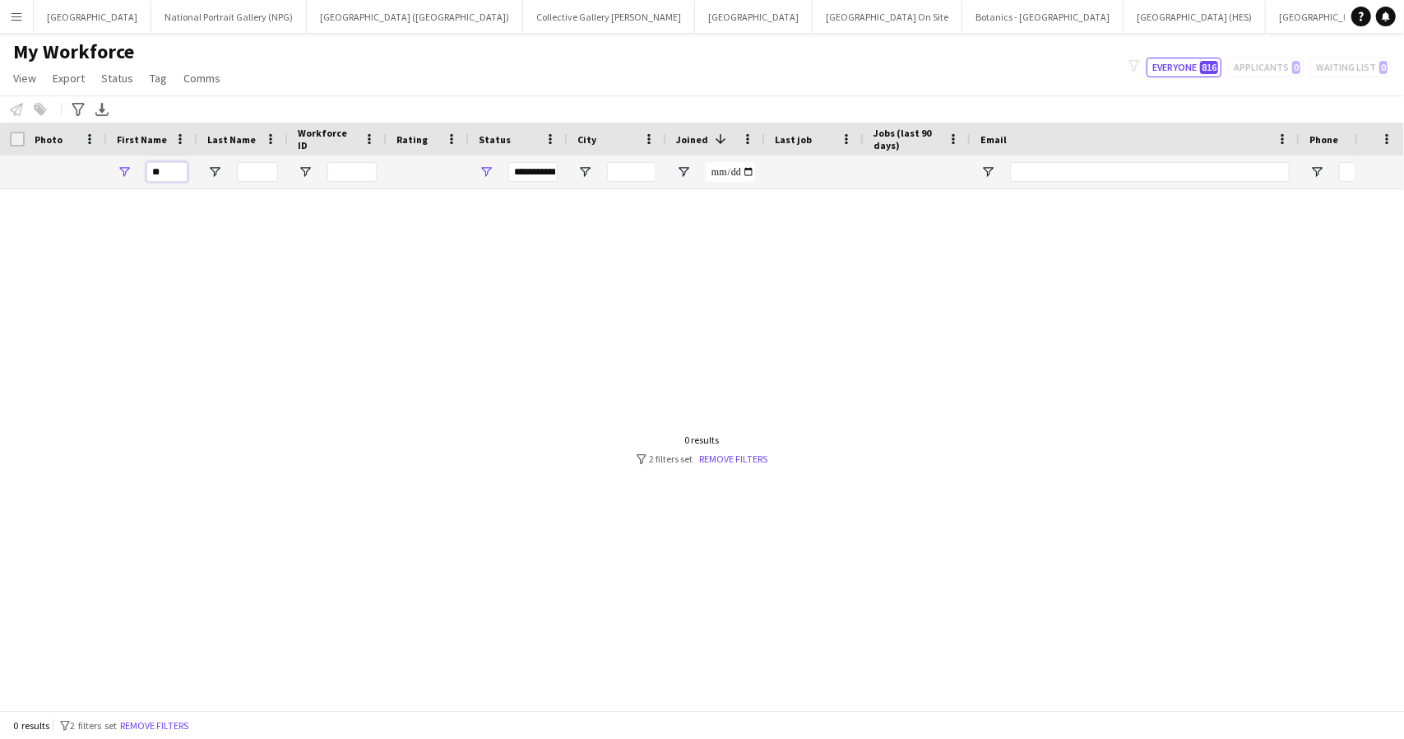
type input "*"
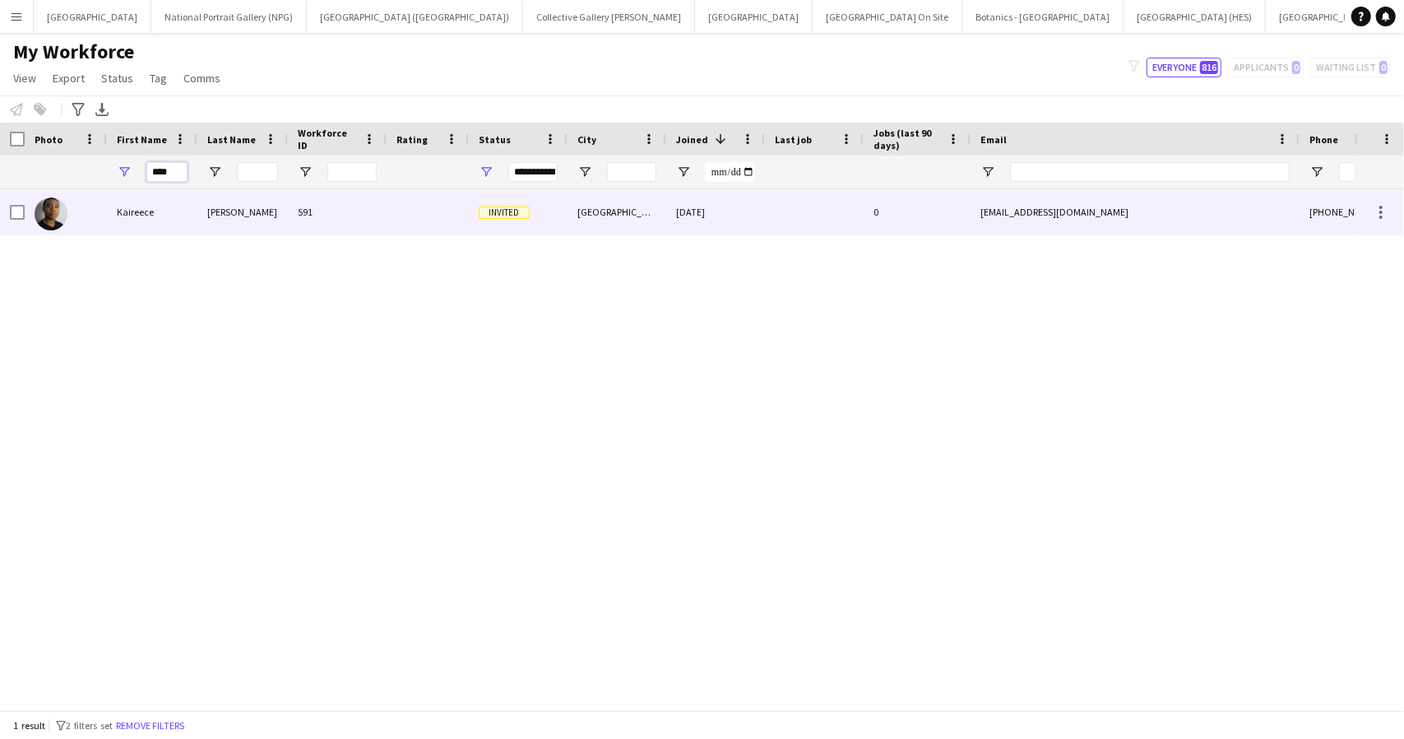
type input "****"
click at [160, 210] on div "Kaireece" at bounding box center [152, 211] width 90 height 45
